Goal: Task Accomplishment & Management: Complete application form

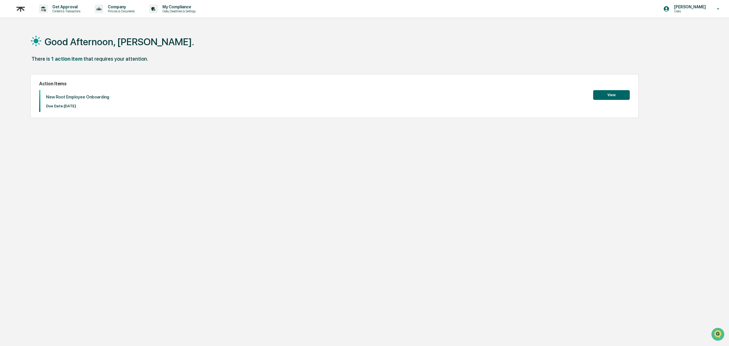
click at [610, 96] on button "View" at bounding box center [611, 95] width 37 height 10
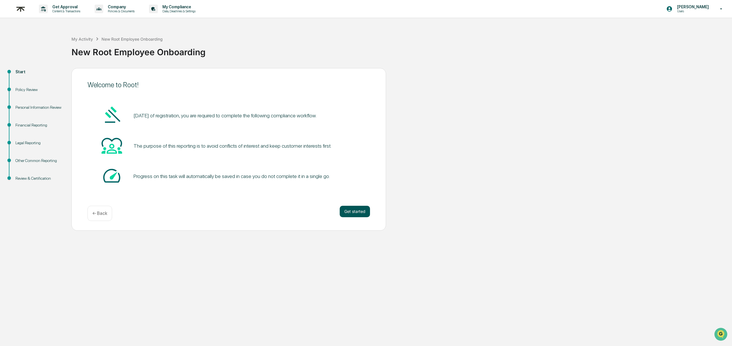
click at [359, 216] on button "Get started" at bounding box center [355, 211] width 30 height 11
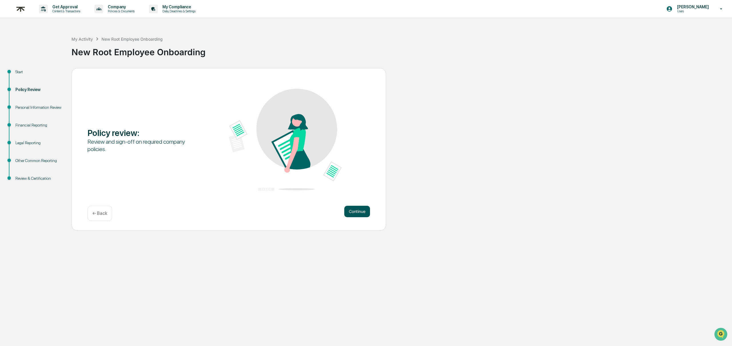
click at [360, 213] on button "Continue" at bounding box center [357, 211] width 26 height 11
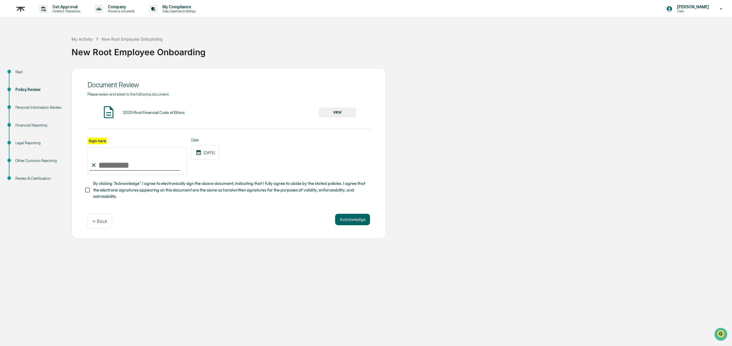
click at [171, 113] on div "2025 Root Financial Code of Ethics" at bounding box center [154, 112] width 62 height 5
click at [338, 111] on button "VIEW" at bounding box center [337, 113] width 37 height 10
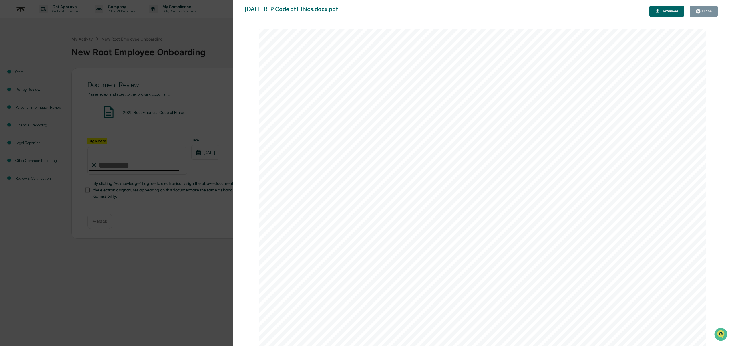
scroll to position [3863, 0]
click at [705, 15] on button "Close" at bounding box center [704, 11] width 28 height 11
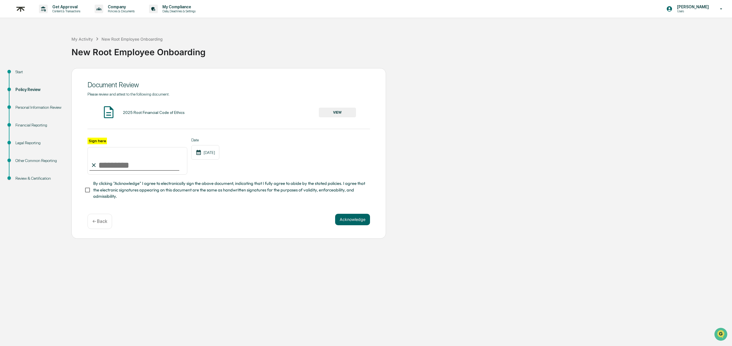
click at [112, 163] on input "Sign here" at bounding box center [138, 160] width 100 height 27
type input "**********"
click at [356, 219] on button "Acknowledge" at bounding box center [352, 219] width 35 height 11
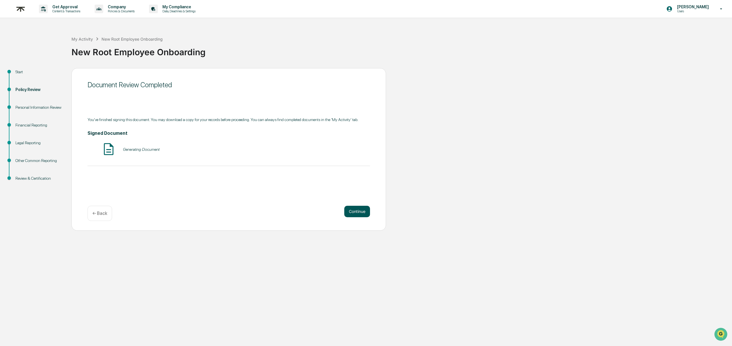
click at [357, 212] on button "Continue" at bounding box center [357, 211] width 26 height 11
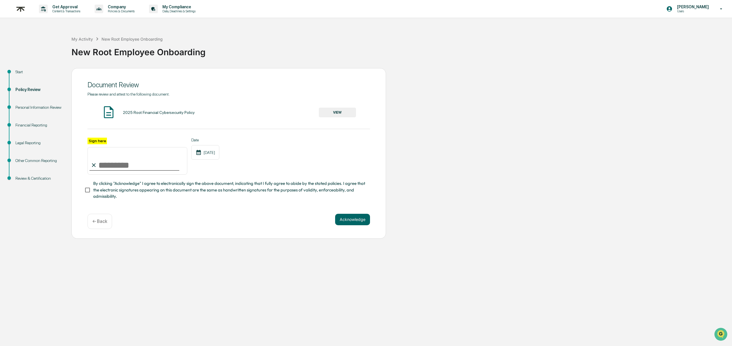
click at [337, 112] on button "VIEW" at bounding box center [337, 113] width 37 height 10
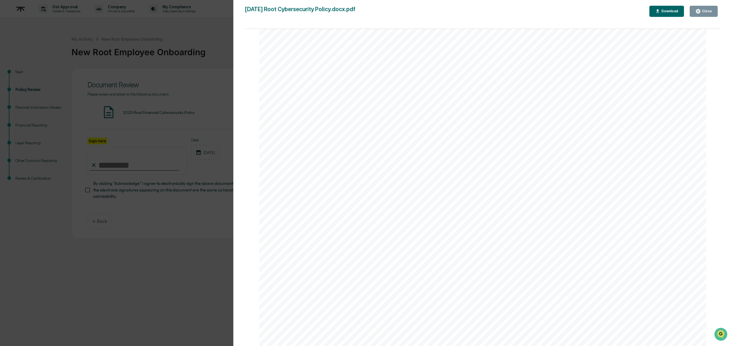
scroll to position [11637, 0]
click at [702, 11] on div "Close" at bounding box center [706, 11] width 11 height 4
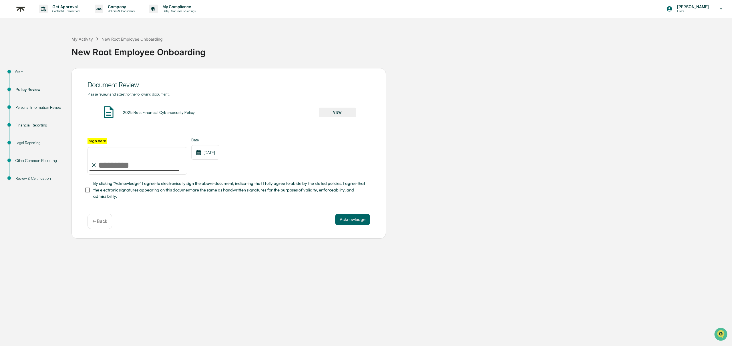
click at [122, 163] on input "Sign here" at bounding box center [138, 160] width 100 height 27
type input "**********"
click at [359, 221] on button "Acknowledge" at bounding box center [352, 219] width 35 height 11
click at [114, 184] on span "By clicking "Acknowledge" I agree to electronically sign the above document, in…" at bounding box center [229, 189] width 272 height 19
click at [349, 228] on button "Acknowledge" at bounding box center [352, 226] width 35 height 11
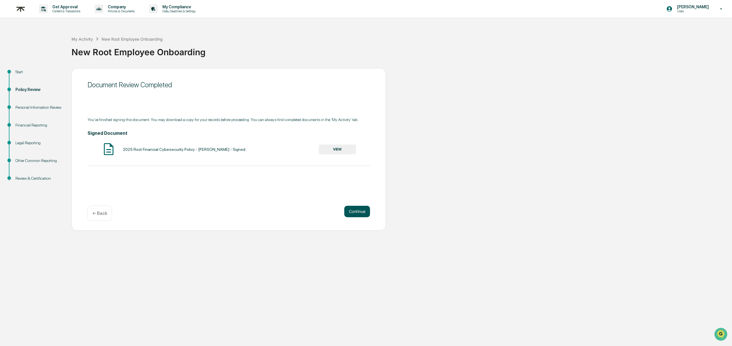
click at [364, 213] on button "Continue" at bounding box center [357, 211] width 26 height 11
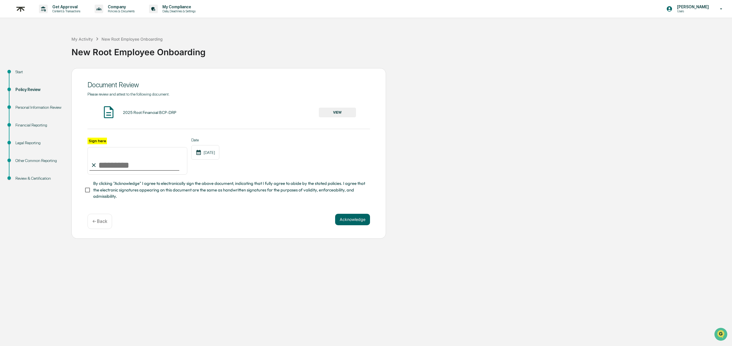
click at [342, 111] on button "VIEW" at bounding box center [337, 113] width 37 height 10
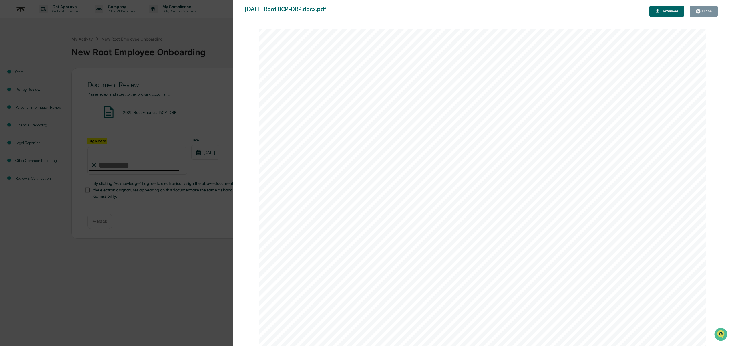
scroll to position [4461, 0]
click at [707, 16] on button "Close" at bounding box center [704, 11] width 28 height 11
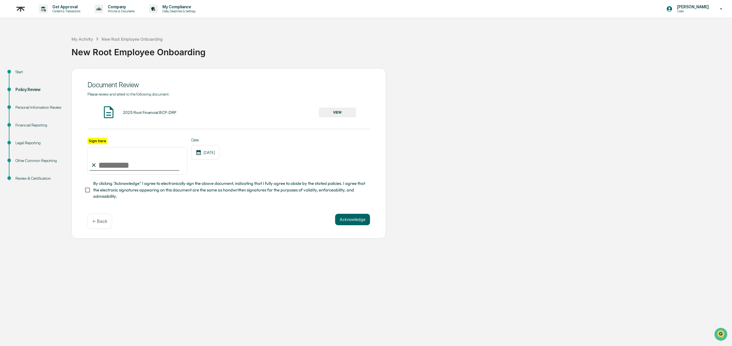
click at [144, 165] on input "Sign here" at bounding box center [138, 160] width 100 height 27
type input "**********"
click at [107, 188] on span "By clicking "Acknowledge" I agree to electronically sign the above document, in…" at bounding box center [229, 189] width 272 height 19
click at [356, 223] on button "Acknowledge" at bounding box center [352, 219] width 35 height 11
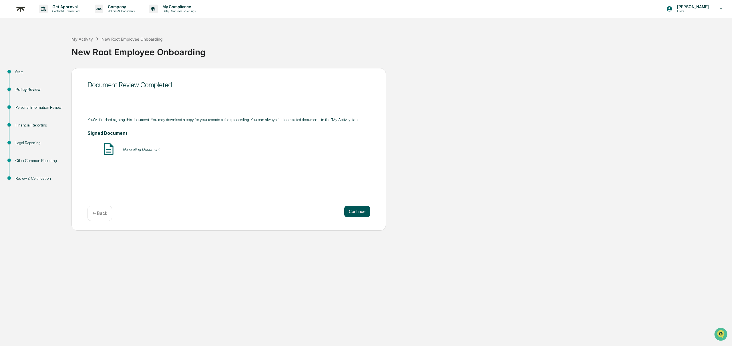
click at [359, 209] on button "Continue" at bounding box center [357, 211] width 26 height 11
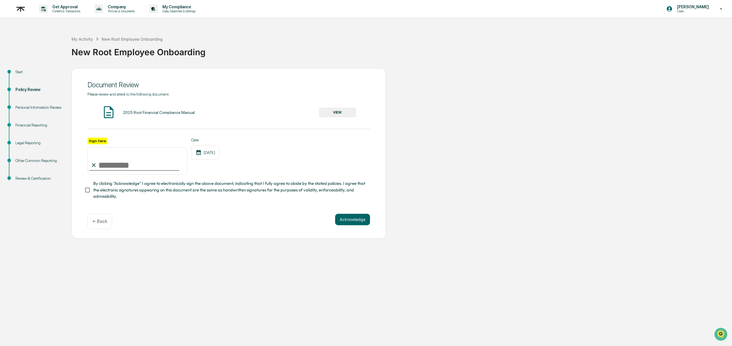
click at [337, 113] on button "VIEW" at bounding box center [337, 113] width 37 height 10
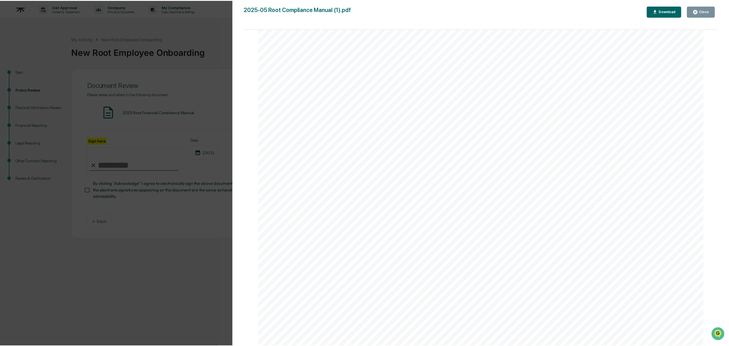
scroll to position [8670, 0]
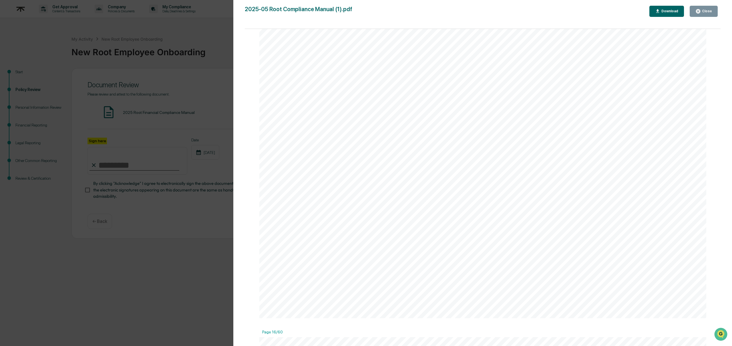
click at [702, 9] on div "Close" at bounding box center [706, 11] width 11 height 4
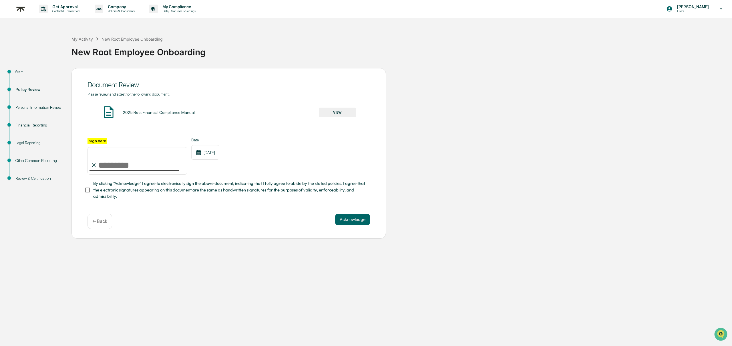
click at [151, 167] on input "Sign here" at bounding box center [138, 160] width 100 height 27
type input "**********"
drag, startPoint x: 97, startPoint y: 189, endPoint x: 112, endPoint y: 195, distance: 16.0
click at [97, 189] on span "By clicking "Acknowledge" I agree to electronically sign the above document, in…" at bounding box center [229, 189] width 272 height 19
click at [361, 221] on button "Acknowledge" at bounding box center [352, 219] width 35 height 11
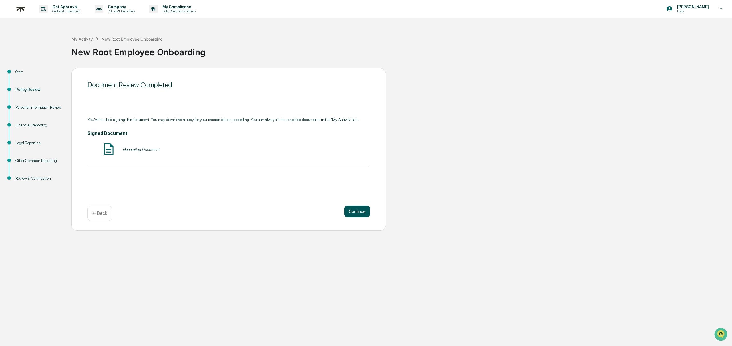
click at [362, 210] on button "Continue" at bounding box center [357, 211] width 26 height 11
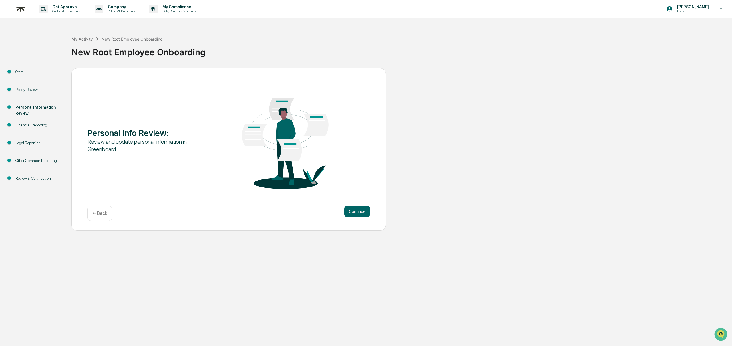
click at [362, 210] on button "Continue" at bounding box center [357, 211] width 26 height 11
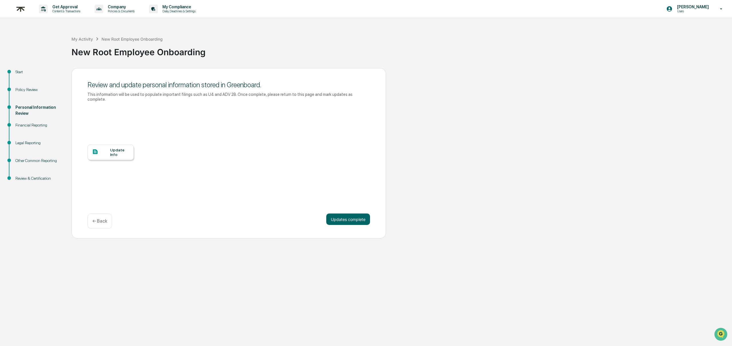
click at [106, 149] on div at bounding box center [101, 151] width 18 height 7
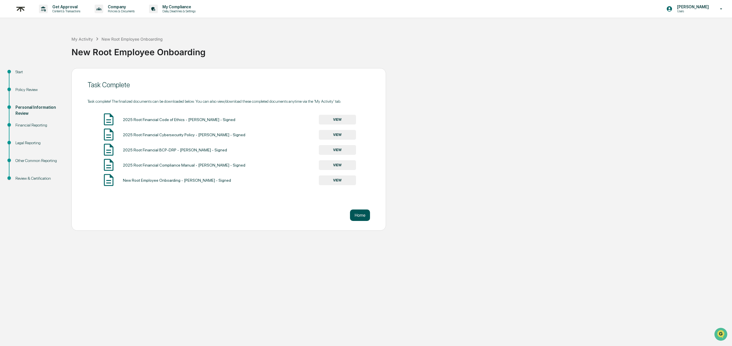
click at [363, 214] on button "Home" at bounding box center [360, 214] width 20 height 11
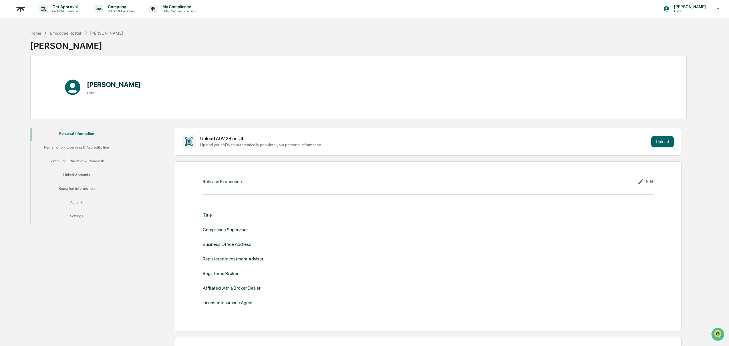
click at [647, 179] on div "Edit" at bounding box center [646, 181] width 16 height 7
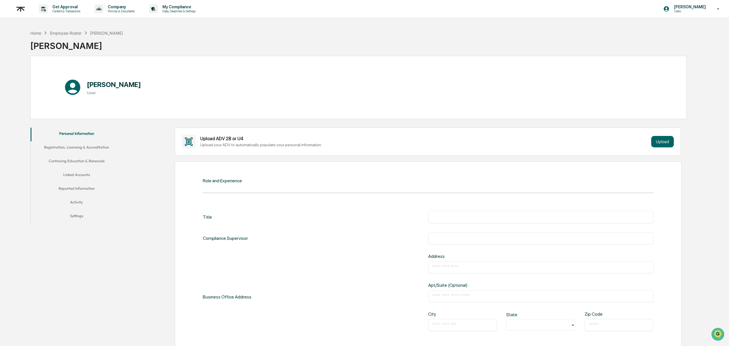
click at [455, 214] on input "text" at bounding box center [541, 217] width 217 height 6
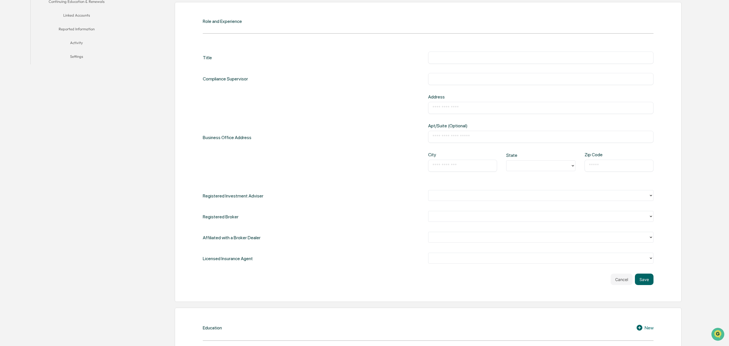
scroll to position [171, 0]
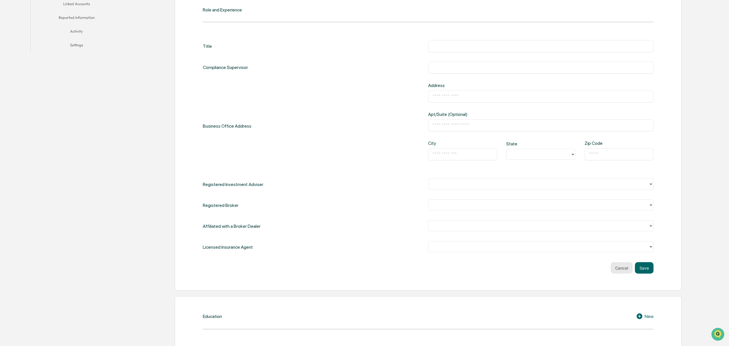
click at [625, 265] on button "Cancel" at bounding box center [622, 267] width 22 height 11
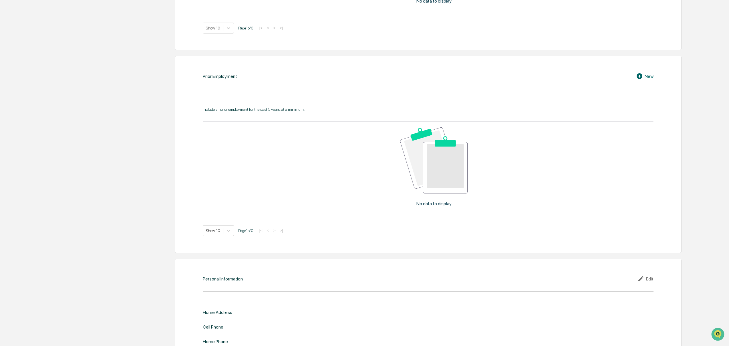
scroll to position [508, 0]
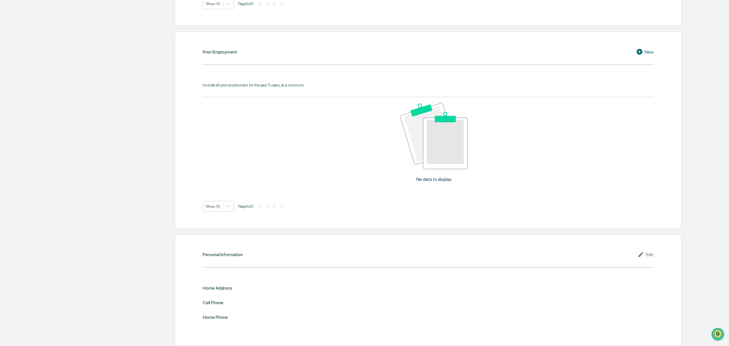
click at [641, 53] on icon at bounding box center [640, 51] width 9 height 7
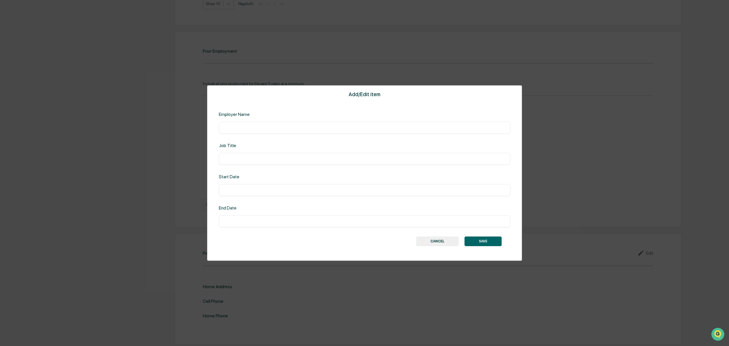
scroll to position [506, 0]
click at [298, 126] on input "text" at bounding box center [364, 128] width 283 height 6
type input "*******"
type input "**********"
type input "*********"
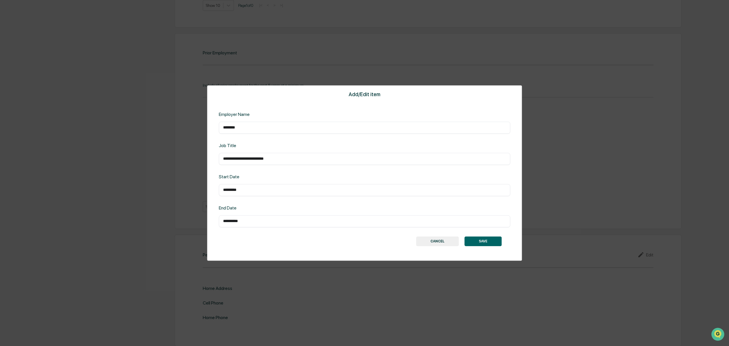
type input "**********"
click at [486, 237] on button "SAVE" at bounding box center [483, 241] width 37 height 10
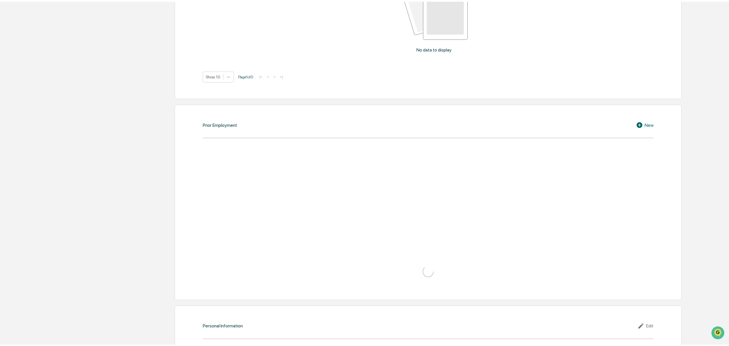
scroll to position [433, 0]
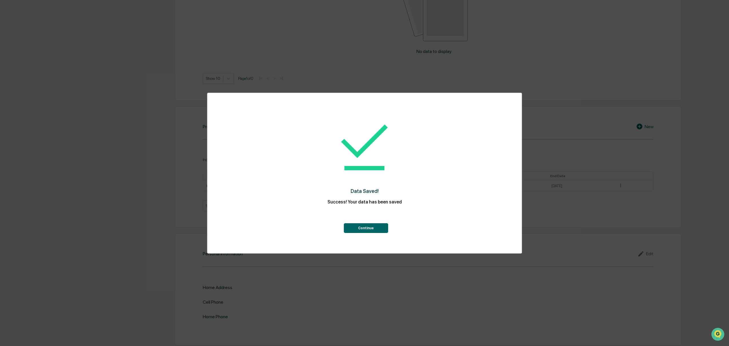
click at [358, 227] on button "Continue" at bounding box center [366, 228] width 44 height 10
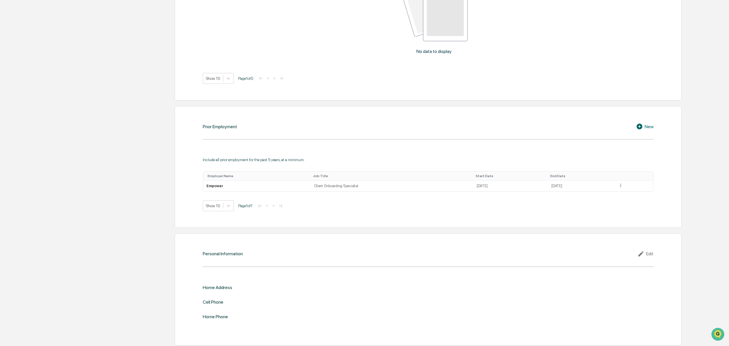
click at [647, 126] on div "New" at bounding box center [644, 126] width 17 height 7
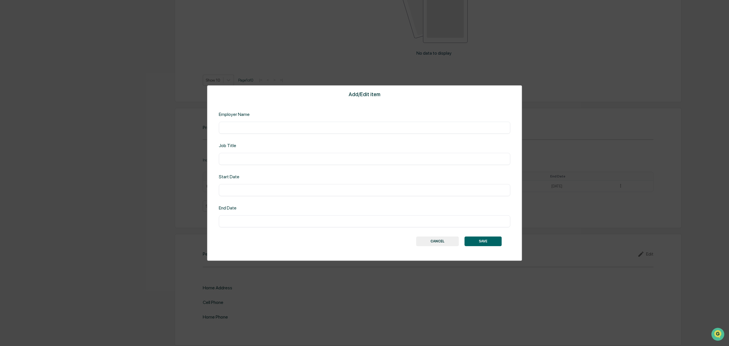
click at [330, 129] on input "text" at bounding box center [364, 128] width 283 height 6
type input "**********"
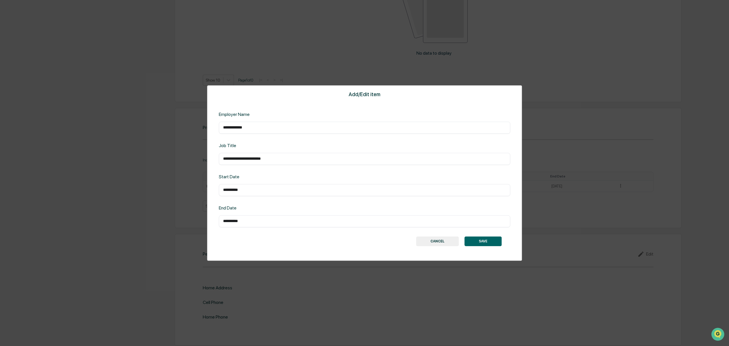
click at [474, 241] on button "SAVE" at bounding box center [483, 241] width 37 height 10
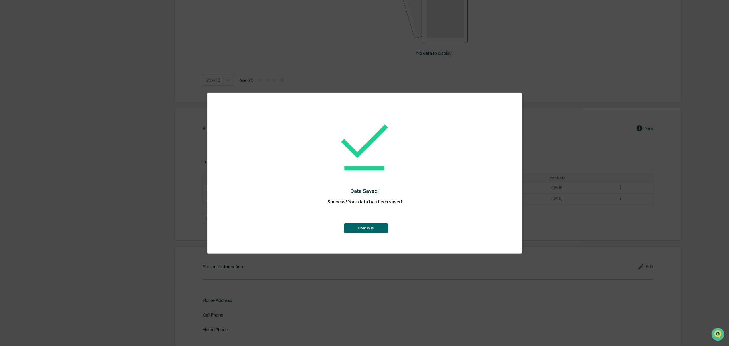
click at [374, 230] on button "Continue" at bounding box center [366, 228] width 44 height 10
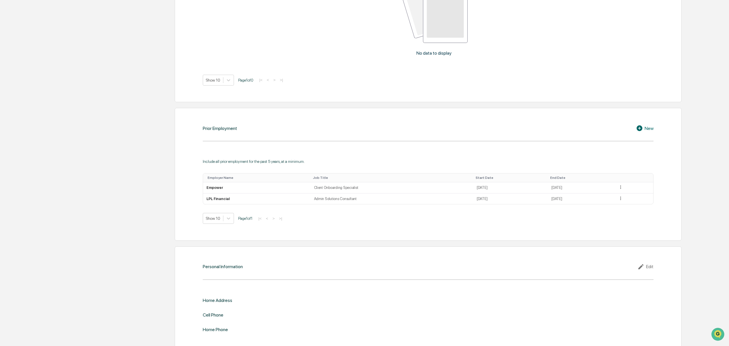
click at [647, 125] on div "New" at bounding box center [644, 128] width 17 height 7
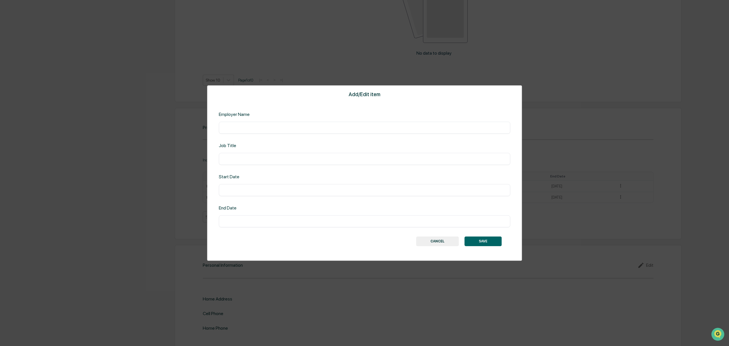
click at [362, 129] on input "text" at bounding box center [364, 128] width 283 height 6
type input "**********"
type input "******"
type input "**********"
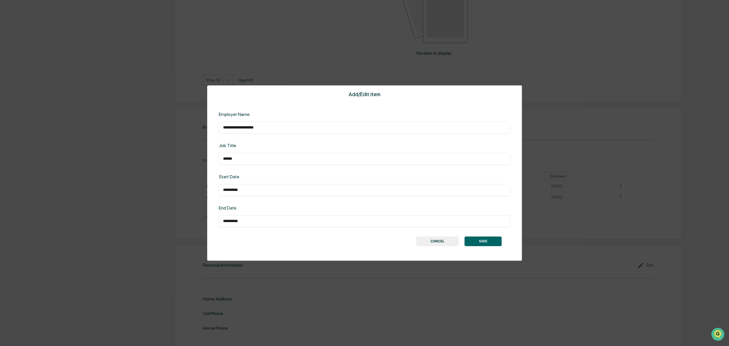
click at [479, 243] on button "SAVE" at bounding box center [483, 241] width 37 height 10
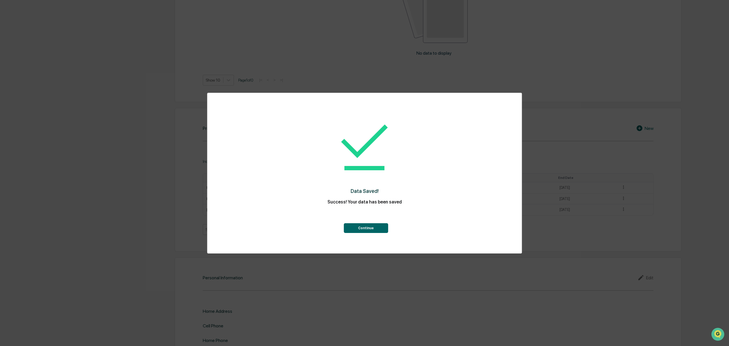
click at [380, 230] on button "Continue" at bounding box center [366, 228] width 44 height 10
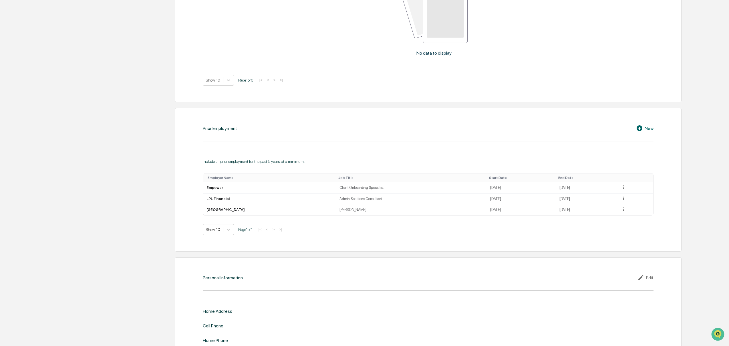
click at [644, 129] on icon at bounding box center [640, 128] width 9 height 7
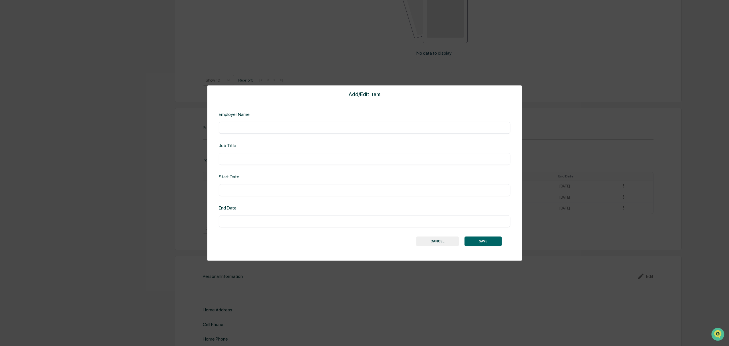
click at [400, 129] on input "text" at bounding box center [364, 128] width 283 height 6
type input "**********"
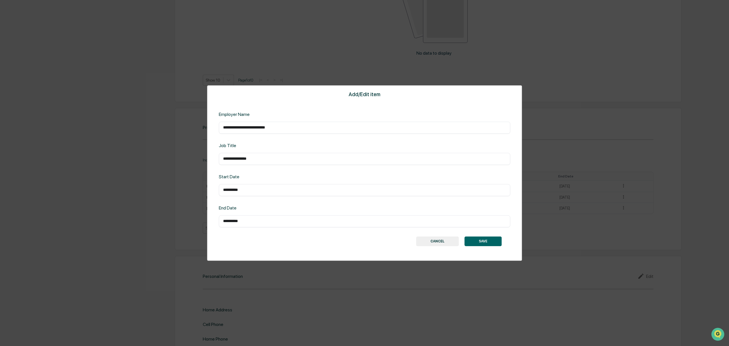
click at [483, 244] on button "SAVE" at bounding box center [483, 241] width 37 height 10
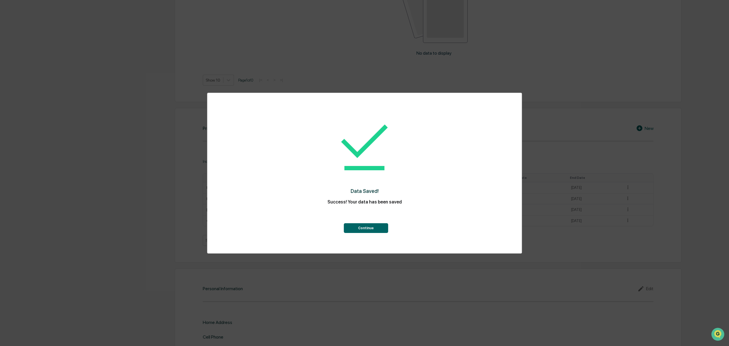
click at [362, 228] on button "Continue" at bounding box center [366, 228] width 44 height 10
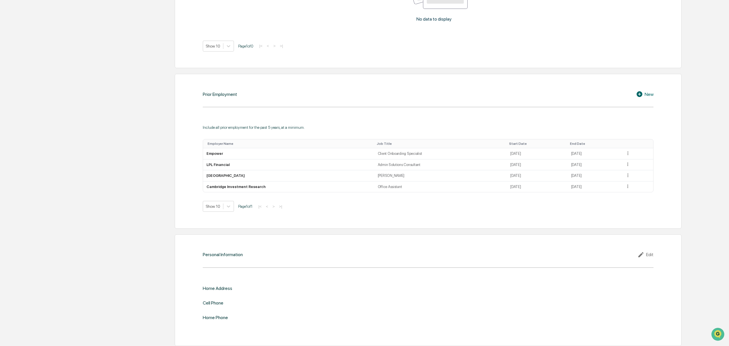
scroll to position [466, 0]
click at [643, 253] on icon at bounding box center [642, 254] width 9 height 7
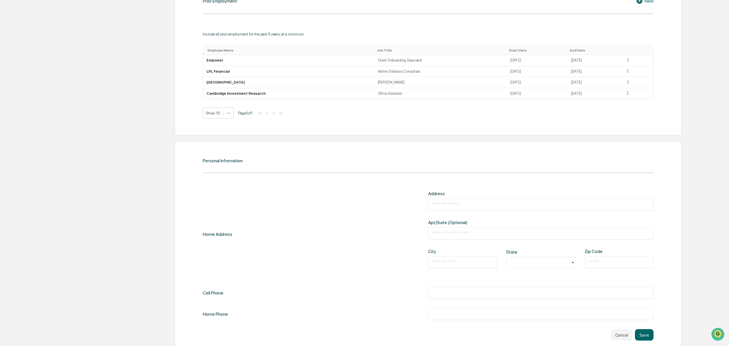
scroll to position [567, 0]
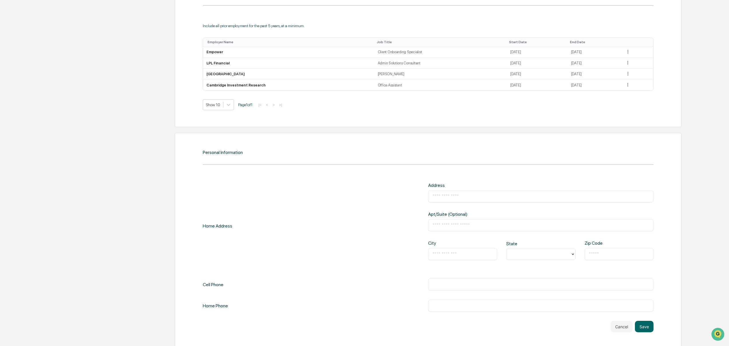
click at [459, 195] on input "text" at bounding box center [541, 196] width 217 height 6
type input "**********"
type input "*******"
type input "**"
type input "*****"
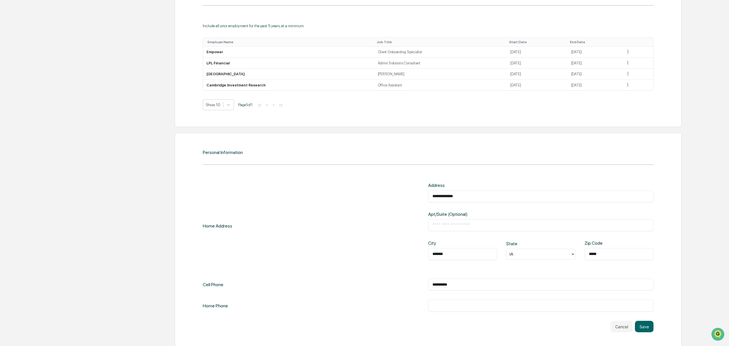
type input "**********"
click at [635, 321] on button "Save" at bounding box center [644, 326] width 19 height 11
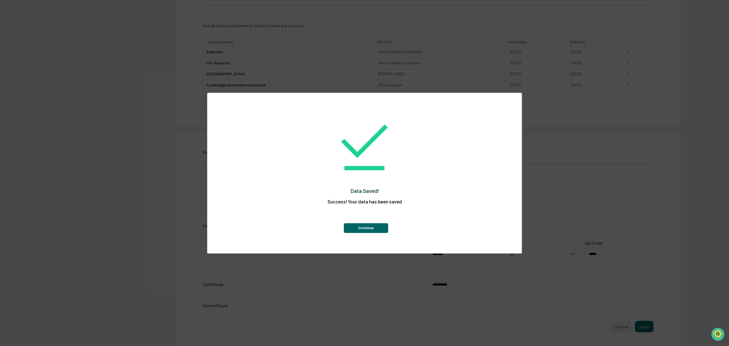
click at [365, 230] on button "Continue" at bounding box center [366, 228] width 44 height 10
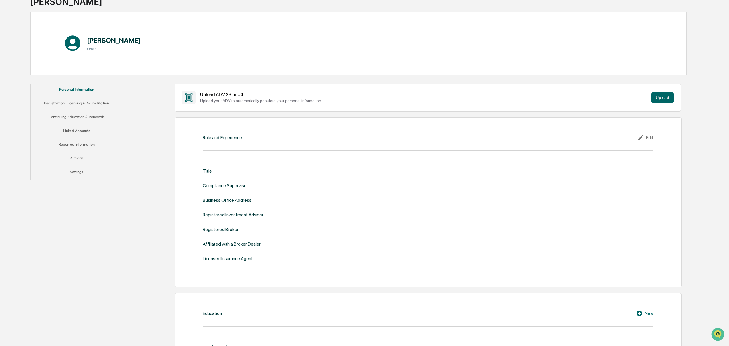
scroll to position [0, 0]
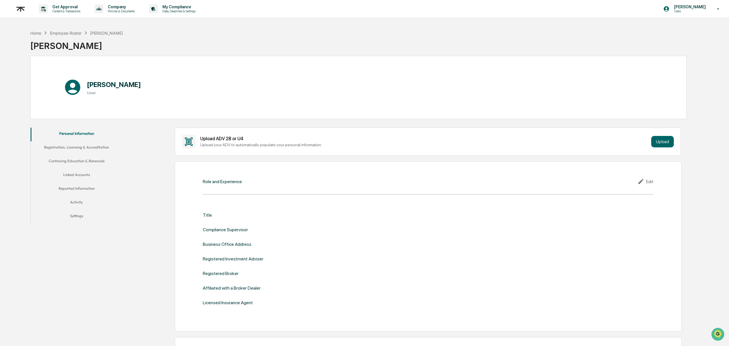
click at [649, 180] on div "Edit" at bounding box center [646, 181] width 16 height 7
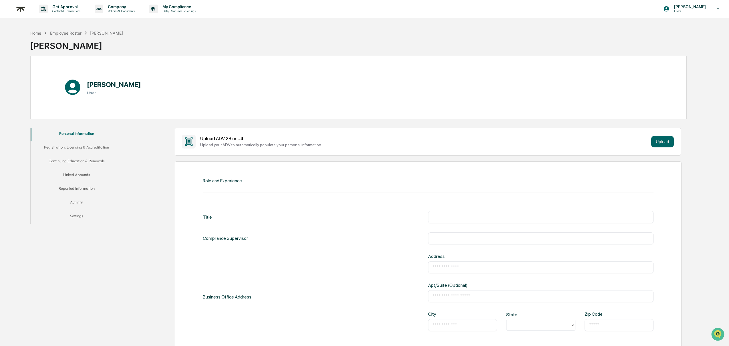
click at [464, 215] on input "text" at bounding box center [541, 217] width 217 height 6
type input "**********"
click at [649, 219] on div "**********" at bounding box center [540, 217] width 225 height 12
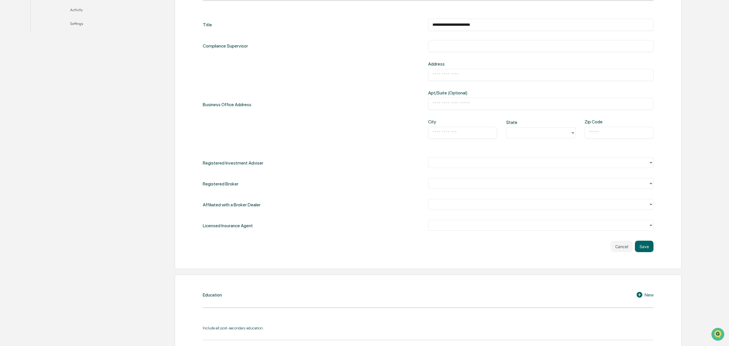
scroll to position [203, 0]
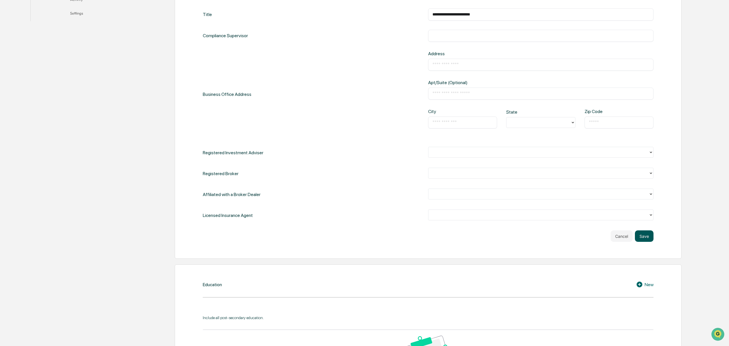
click at [648, 236] on button "Save" at bounding box center [644, 235] width 19 height 11
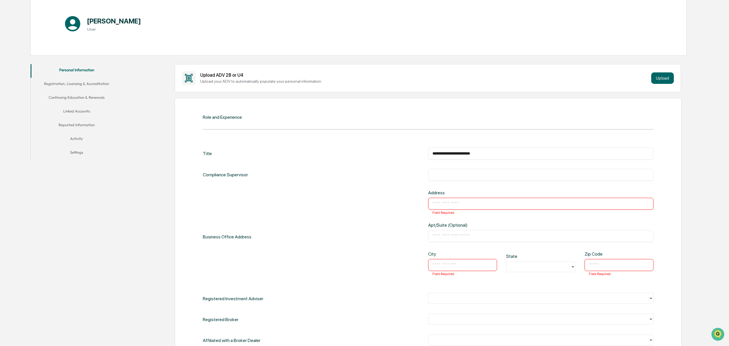
scroll to position [127, 0]
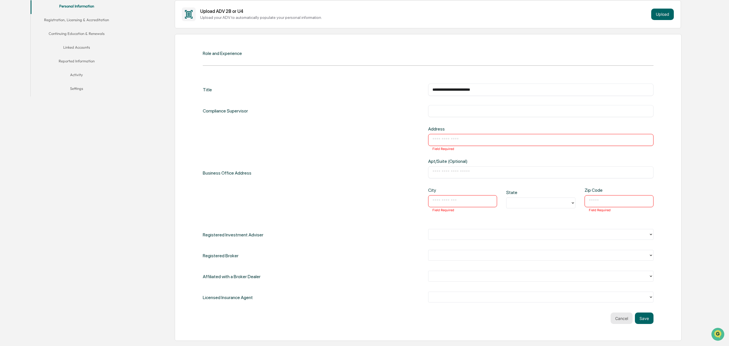
click at [630, 320] on button "Cancel" at bounding box center [622, 317] width 22 height 11
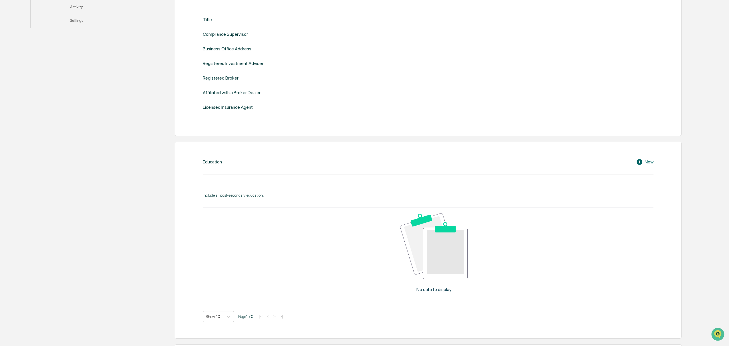
scroll to position [0, 0]
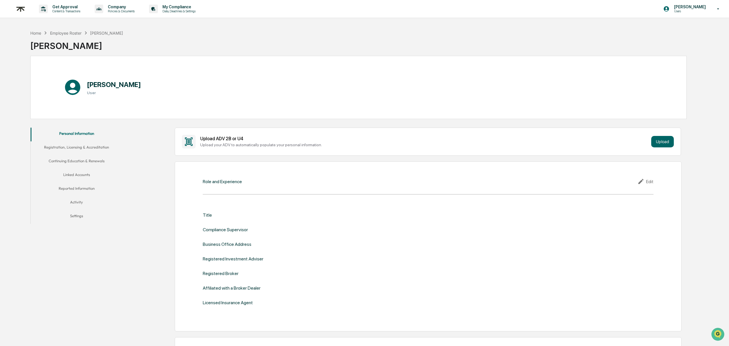
click at [92, 148] on button "Registration, Licensing & Accreditation" at bounding box center [77, 148] width 92 height 14
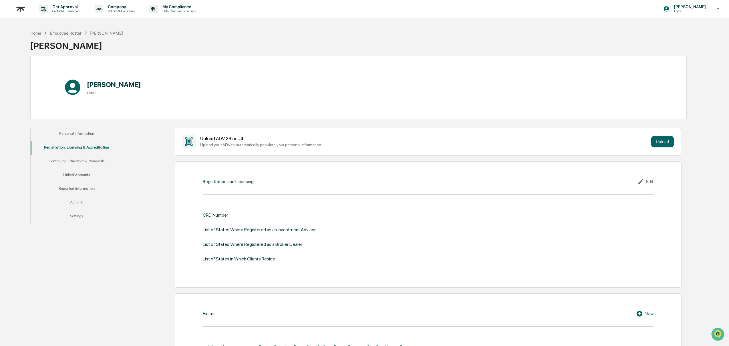
click at [90, 157] on button "Continuing Education & Renewals" at bounding box center [77, 162] width 92 height 14
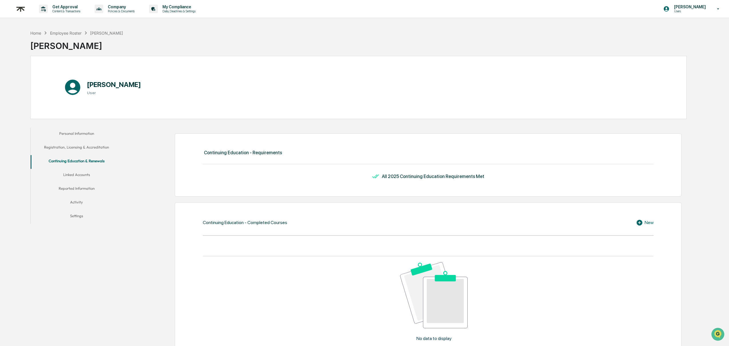
click at [82, 175] on button "Linked Accounts" at bounding box center [77, 176] width 92 height 14
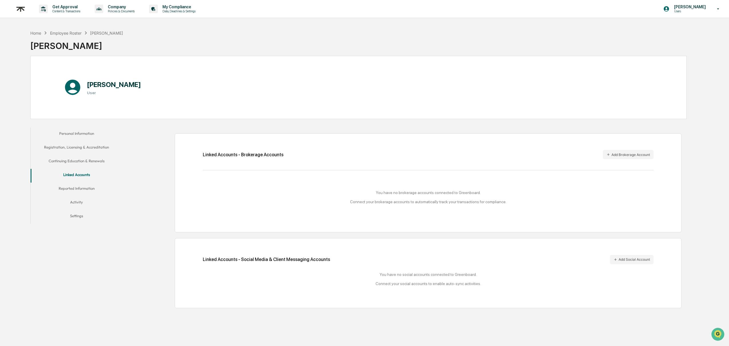
click at [88, 189] on button "Reported Information" at bounding box center [77, 190] width 92 height 14
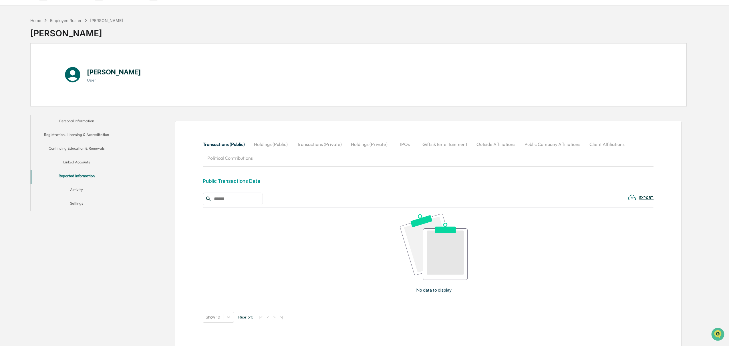
scroll to position [54, 0]
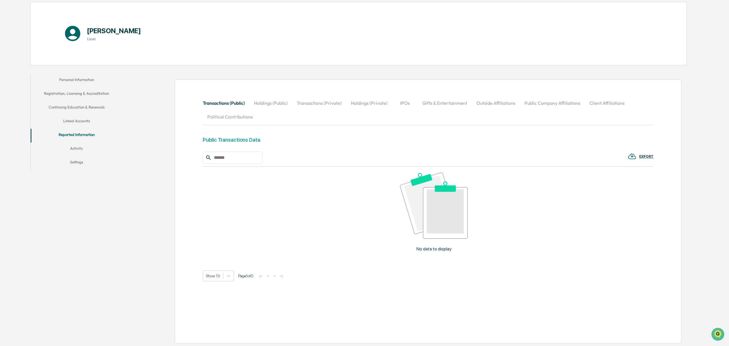
click at [79, 148] on button "Activity" at bounding box center [77, 149] width 92 height 14
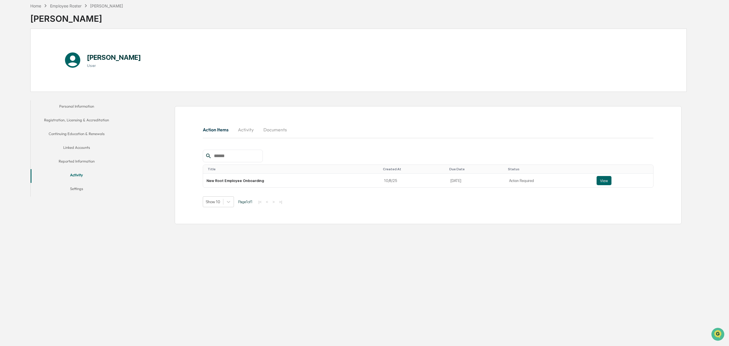
click at [245, 129] on button "Activity" at bounding box center [246, 130] width 26 height 14
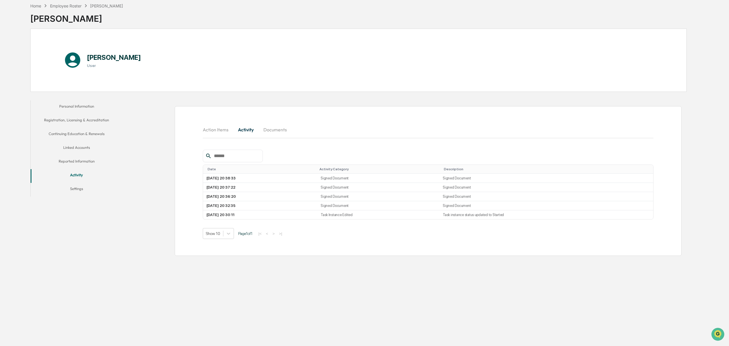
click at [279, 130] on button "Documents" at bounding box center [275, 130] width 33 height 14
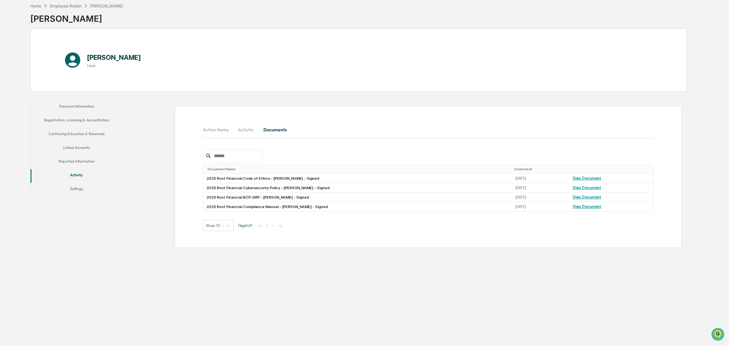
click at [213, 130] on button "Action Items" at bounding box center [218, 130] width 30 height 14
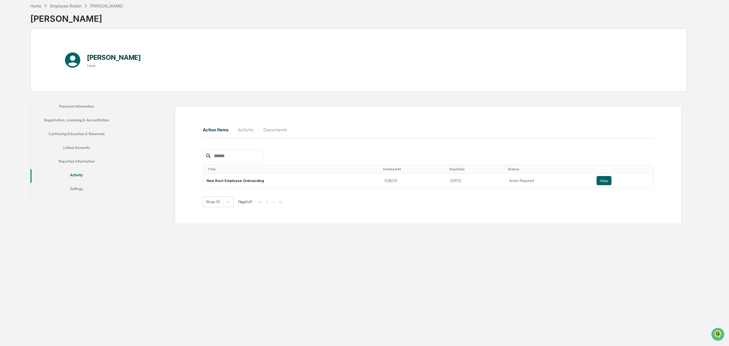
click at [75, 189] on button "Settings" at bounding box center [77, 190] width 92 height 14
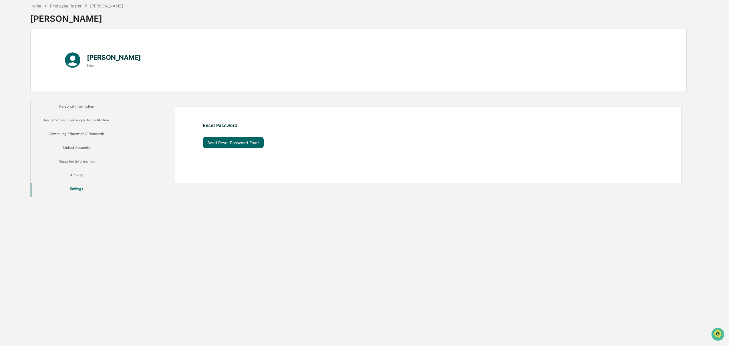
click at [77, 176] on button "Activity" at bounding box center [77, 176] width 92 height 14
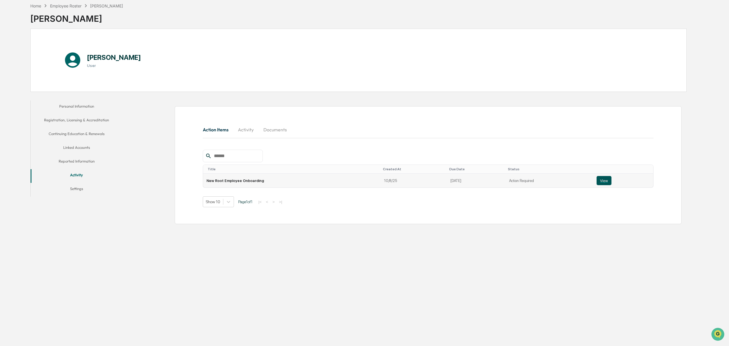
click at [607, 179] on button "View" at bounding box center [604, 180] width 15 height 9
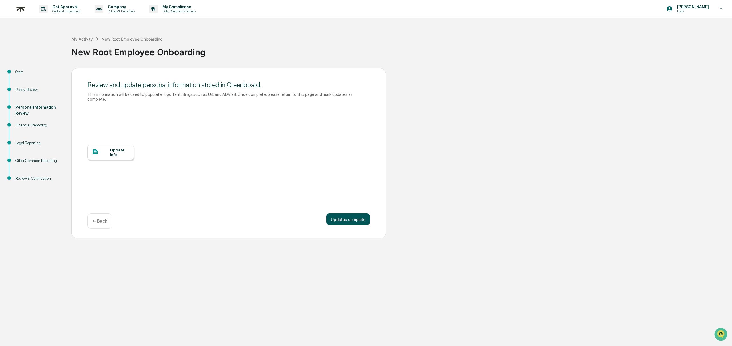
click at [336, 219] on button "Updates complete" at bounding box center [348, 218] width 44 height 11
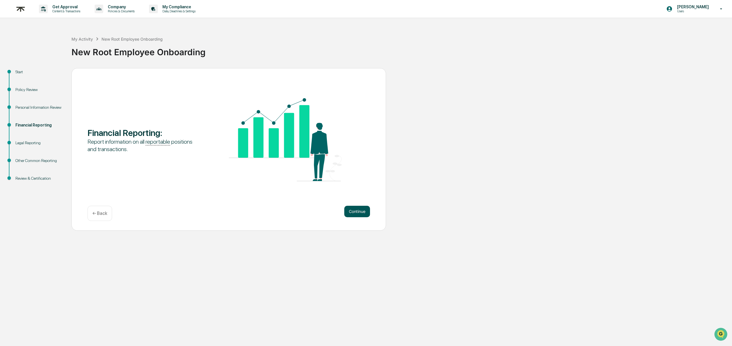
click at [363, 214] on button "Continue" at bounding box center [357, 211] width 26 height 11
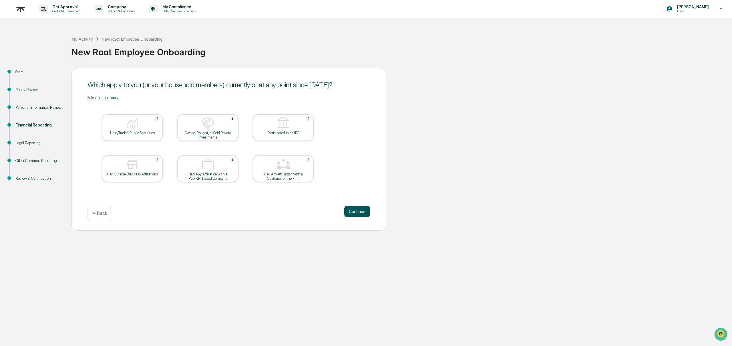
click at [358, 213] on button "Continue" at bounding box center [357, 211] width 26 height 11
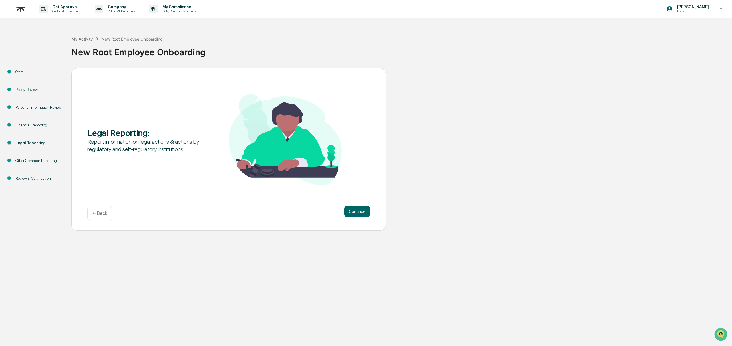
click at [358, 213] on button "Continue" at bounding box center [357, 211] width 26 height 11
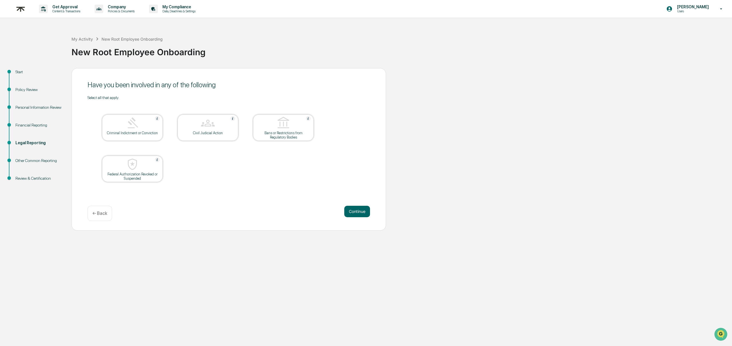
click at [358, 213] on button "Continue" at bounding box center [357, 211] width 26 height 11
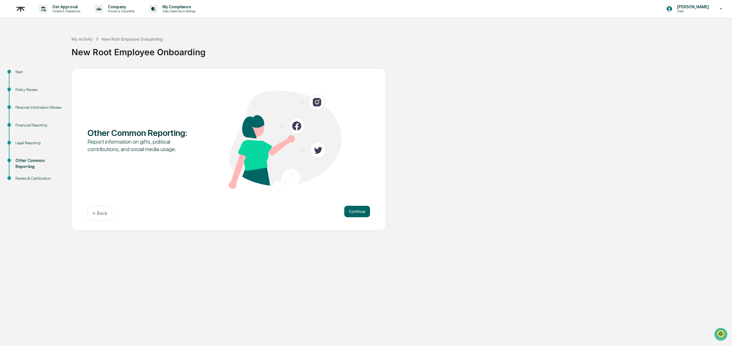
click at [358, 213] on button "Continue" at bounding box center [357, 211] width 26 height 11
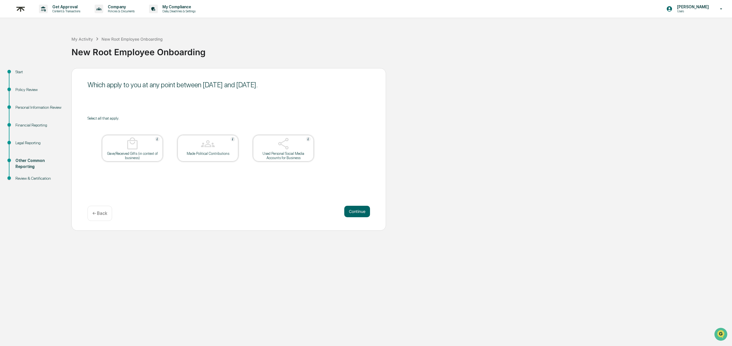
click at [358, 213] on button "Continue" at bounding box center [357, 211] width 26 height 11
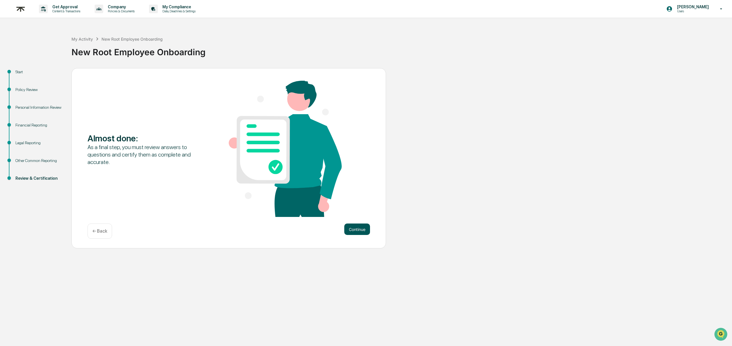
click at [361, 228] on button "Continue" at bounding box center [357, 228] width 26 height 11
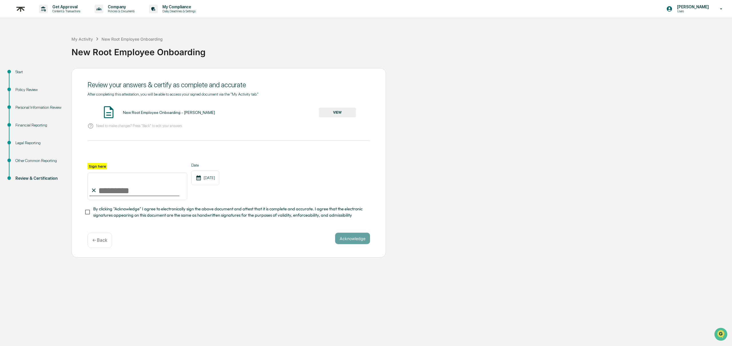
click at [342, 113] on button "VIEW" at bounding box center [337, 113] width 37 height 10
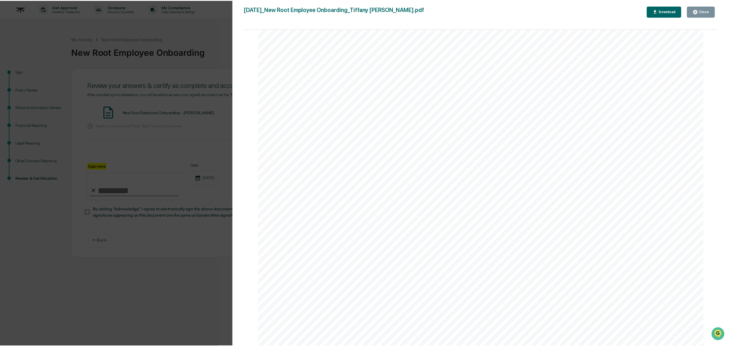
scroll to position [2284, 0]
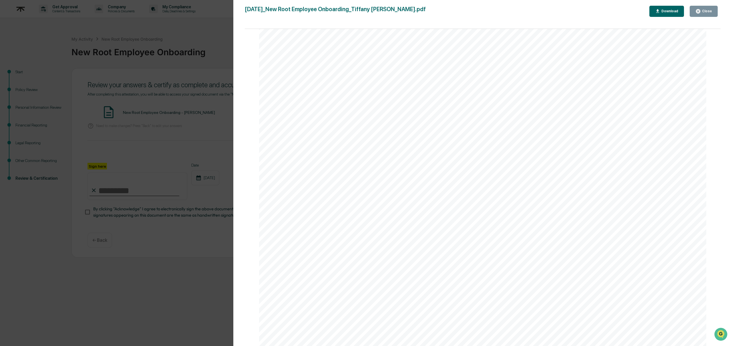
click at [711, 9] on div "Close" at bounding box center [704, 11] width 17 height 5
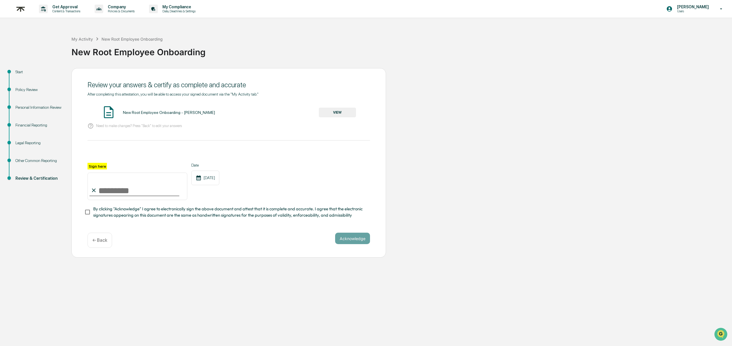
click at [124, 187] on input "Sign here" at bounding box center [138, 186] width 100 height 27
type input "**********"
click at [254, 211] on span "By clicking "Acknowledge" I agree to electronically sign the above document and…" at bounding box center [229, 212] width 272 height 13
click at [358, 238] on button "Acknowledge" at bounding box center [352, 238] width 35 height 11
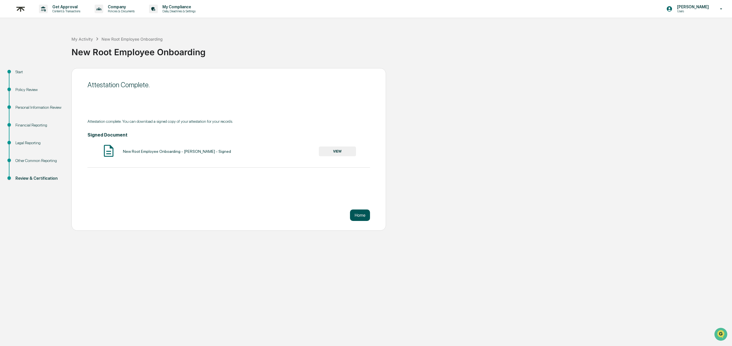
click at [363, 213] on button "Home" at bounding box center [360, 214] width 20 height 11
